Goal: Task Accomplishment & Management: Manage account settings

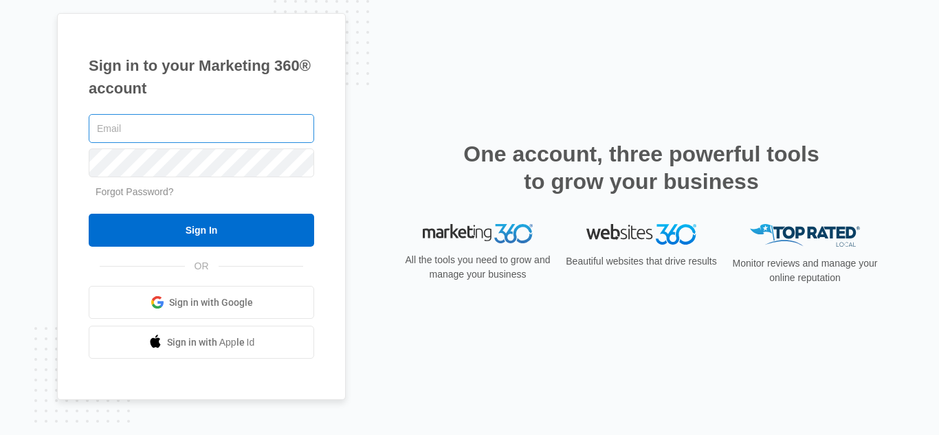
click at [210, 127] on input "text" at bounding box center [202, 128] width 226 height 29
click at [89, 214] on input "Sign In" at bounding box center [202, 230] width 226 height 33
type input "[EMAIL_ADDRESS][DOMAIN_NAME]"
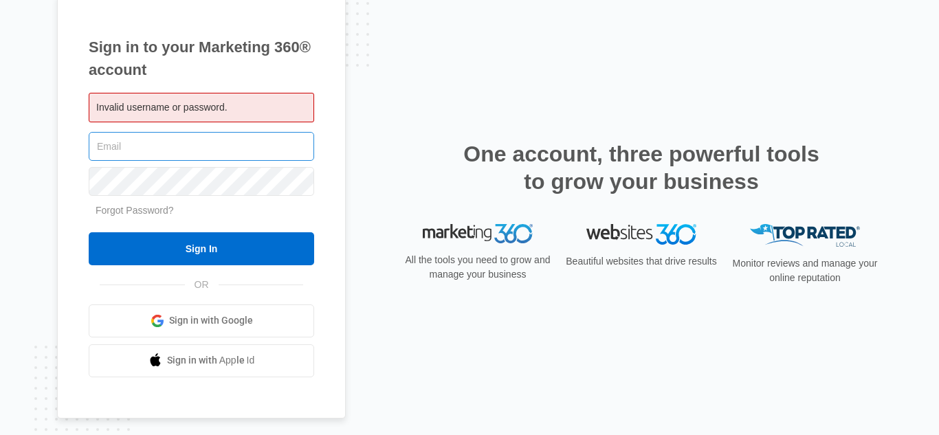
type input "[EMAIL_ADDRESS][DOMAIN_NAME]"
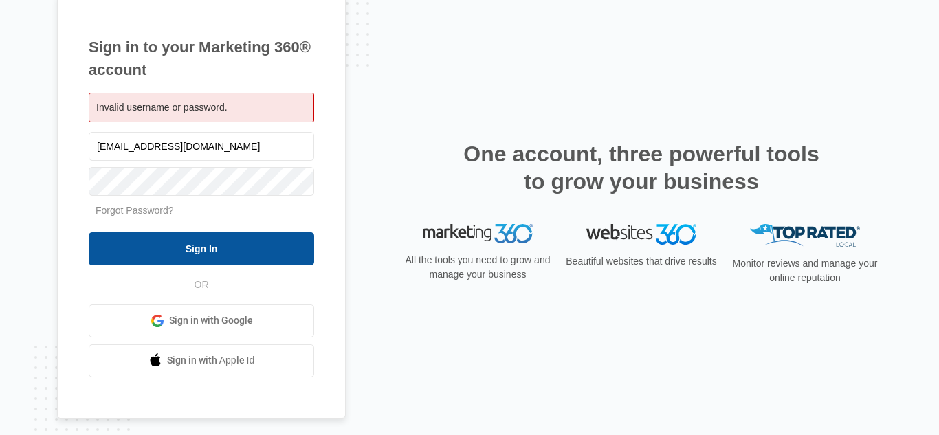
click at [198, 250] on input "Sign In" at bounding box center [202, 248] width 226 height 33
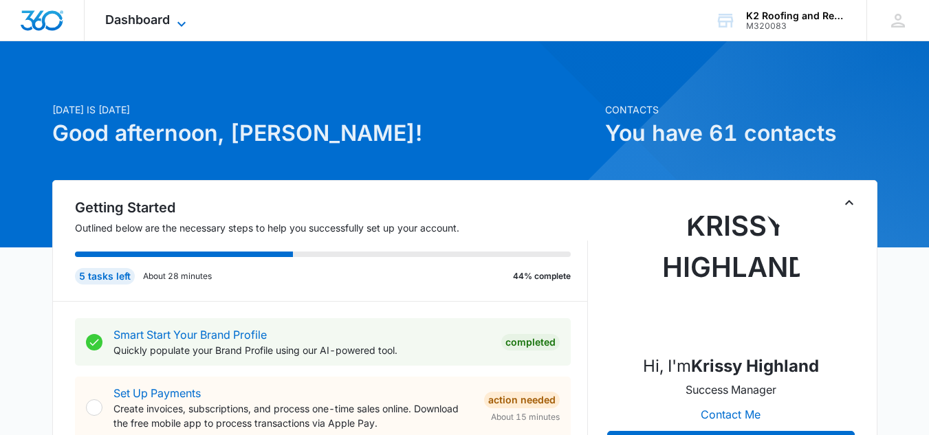
click at [177, 21] on icon at bounding box center [181, 24] width 17 height 17
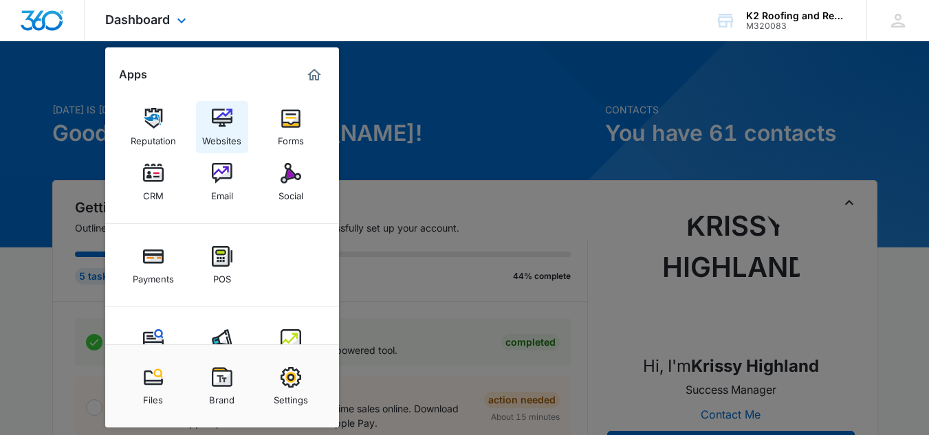
click at [222, 110] on img at bounding box center [222, 118] width 21 height 21
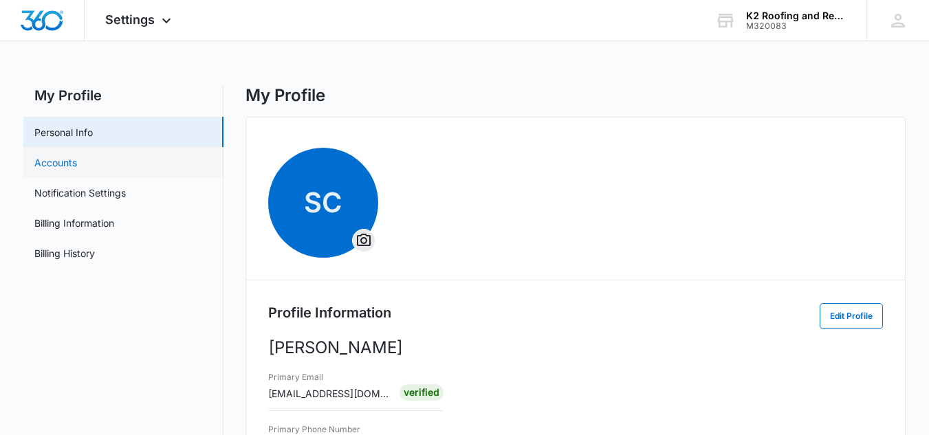
click at [71, 170] on link "Accounts" at bounding box center [55, 162] width 43 height 14
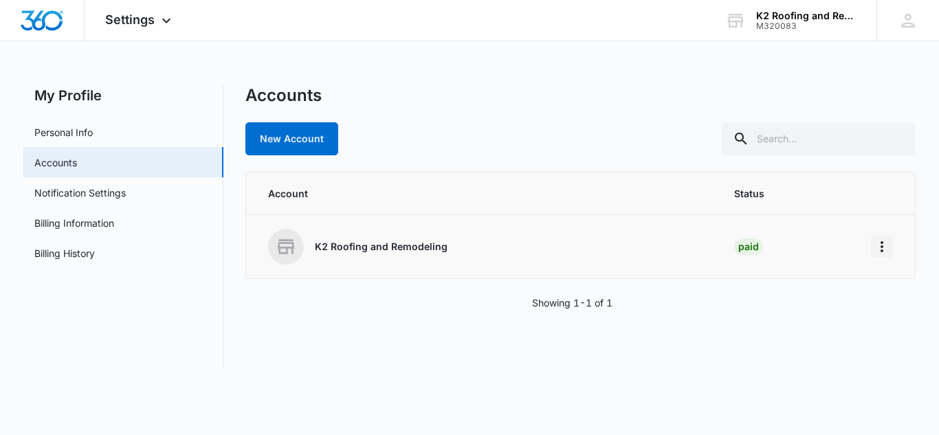
click at [889, 248] on icon "Home" at bounding box center [882, 247] width 17 height 17
click at [883, 245] on icon "Home" at bounding box center [882, 247] width 17 height 17
click at [813, 287] on div "Go to Dashboard" at bounding box center [821, 286] width 76 height 10
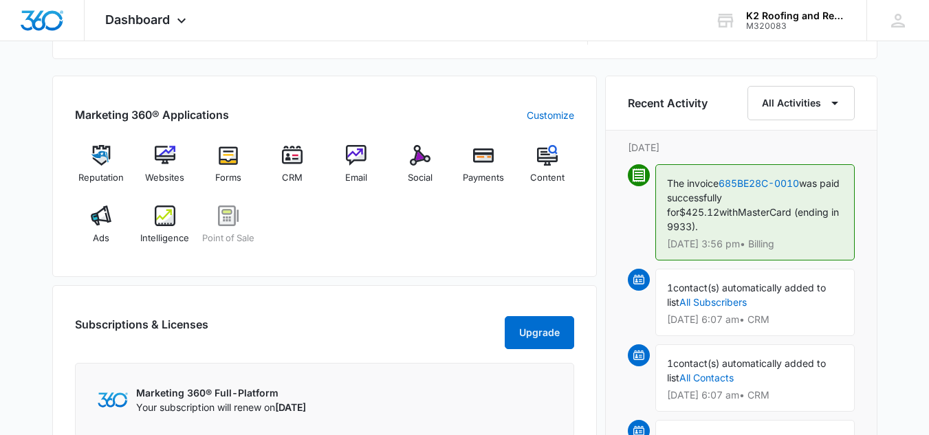
scroll to position [820, 0]
click at [148, 162] on div "Websites" at bounding box center [164, 171] width 53 height 50
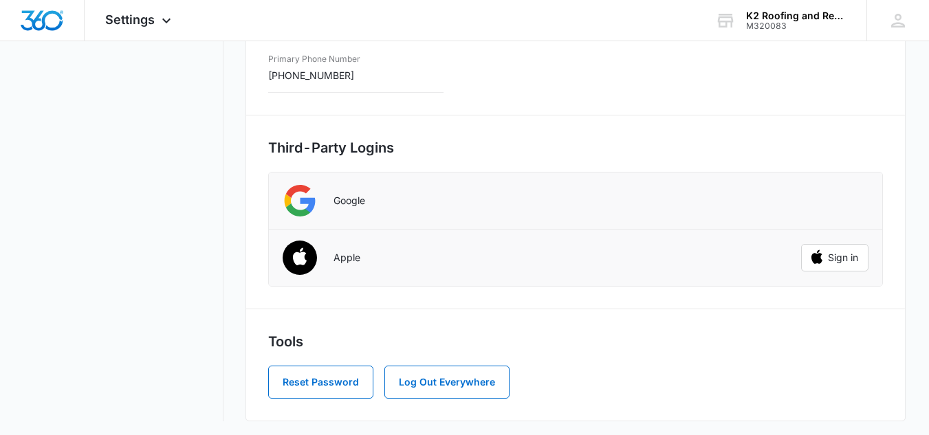
scroll to position [373, 0]
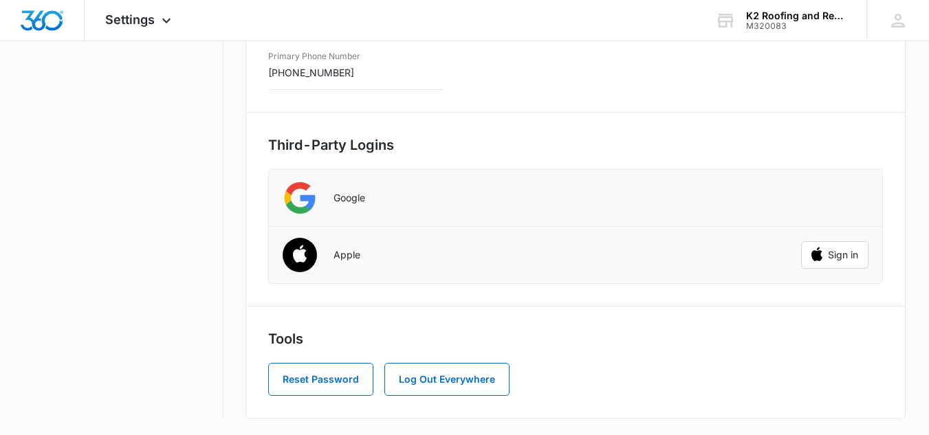
click at [371, 273] on li "Apple Sign in" at bounding box center [575, 255] width 613 height 56
click at [95, 196] on nav "My Profile Personal Info Accounts Notification Settings Billing Information Bil…" at bounding box center [123, 65] width 200 height 707
click at [149, 161] on nav "My Profile Personal Info Accounts Notification Settings Billing Information Bil…" at bounding box center [123, 65] width 200 height 707
click at [159, 210] on nav "My Profile Personal Info Accounts Notification Settings Billing Information Bil…" at bounding box center [123, 65] width 200 height 707
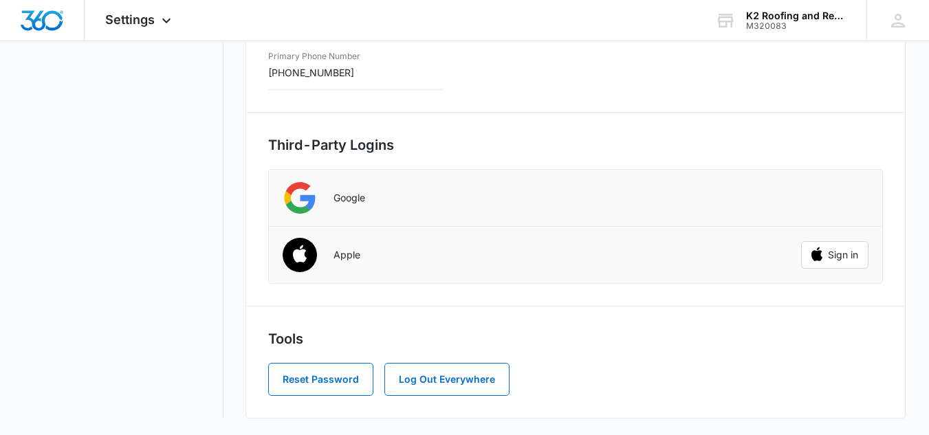
scroll to position [0, 0]
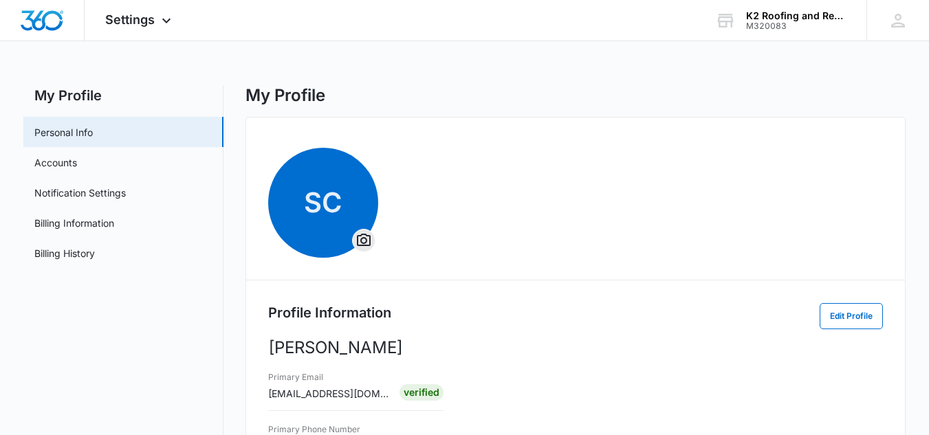
click at [162, 368] on nav "My Profile Personal Info Accounts Notification Settings Billing Information Bil…" at bounding box center [123, 438] width 200 height 707
click at [576, 48] on div "Settings Apps Reputation Websites Forms CRM Email Social Payments POS Content A…" at bounding box center [464, 404] width 929 height 809
